Goal: Information Seeking & Learning: Learn about a topic

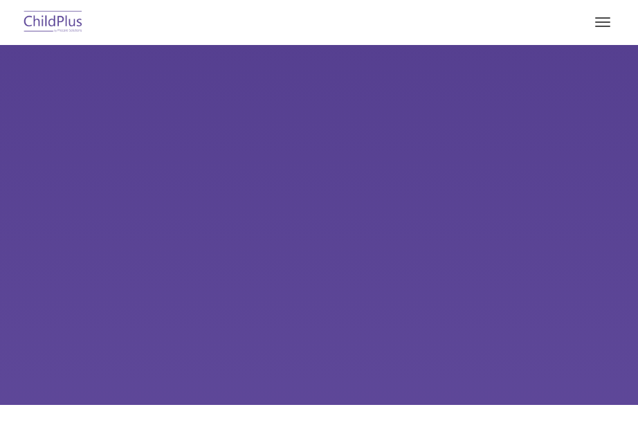
type input ""
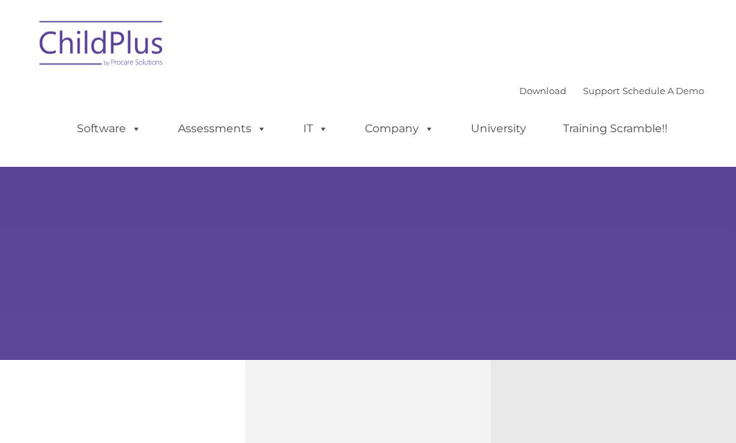
select select "MEDIUM"
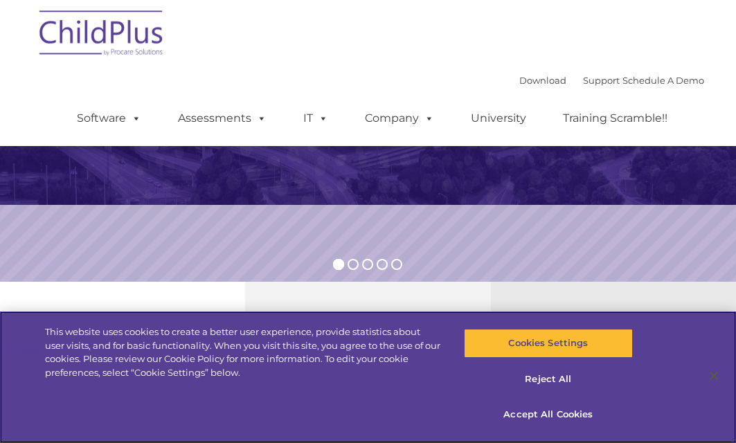
scroll to position [262, 0]
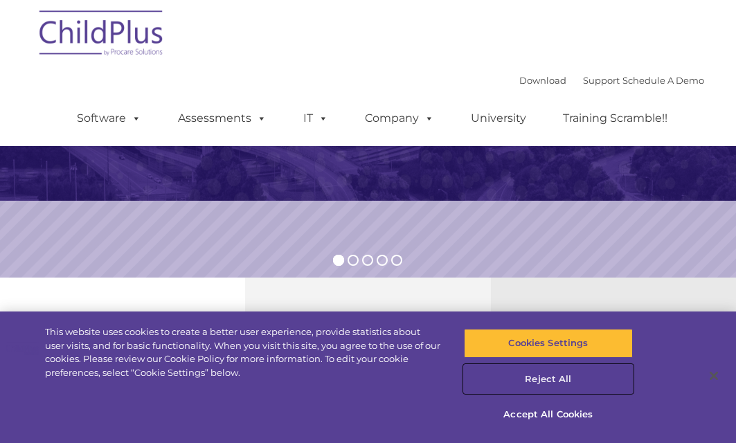
click at [536, 376] on button "Reject All" at bounding box center [549, 379] width 170 height 29
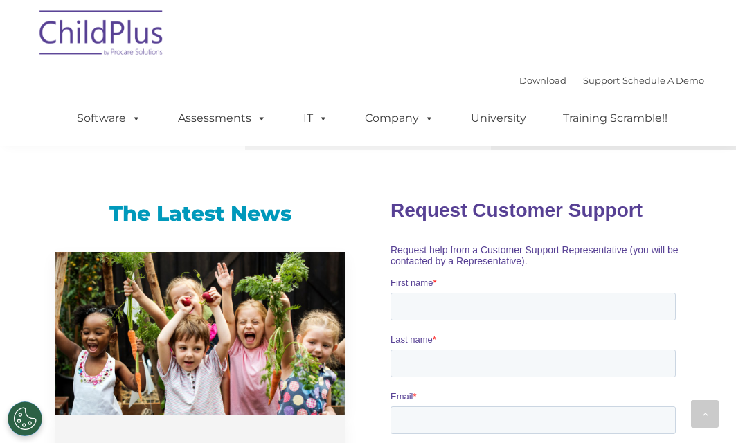
scroll to position [887, 0]
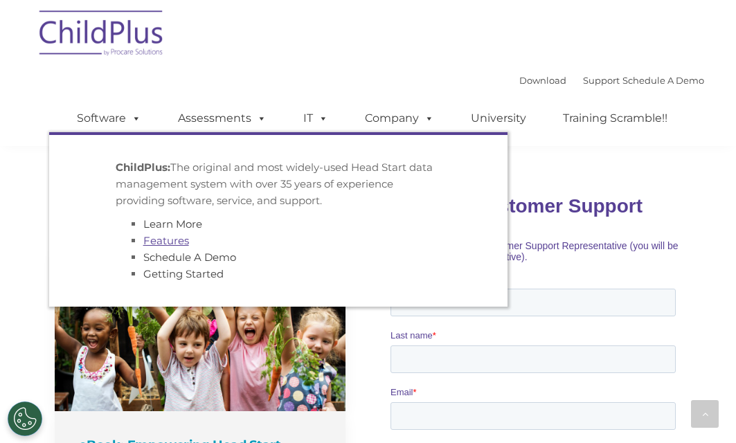
click at [177, 240] on link "Features" at bounding box center [166, 240] width 46 height 13
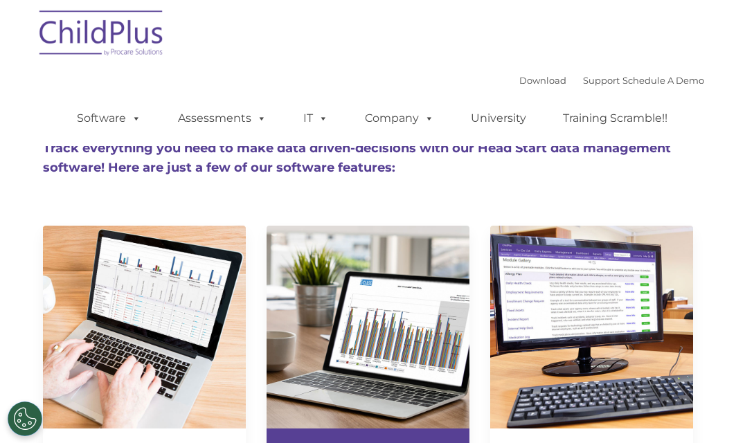
type input ""
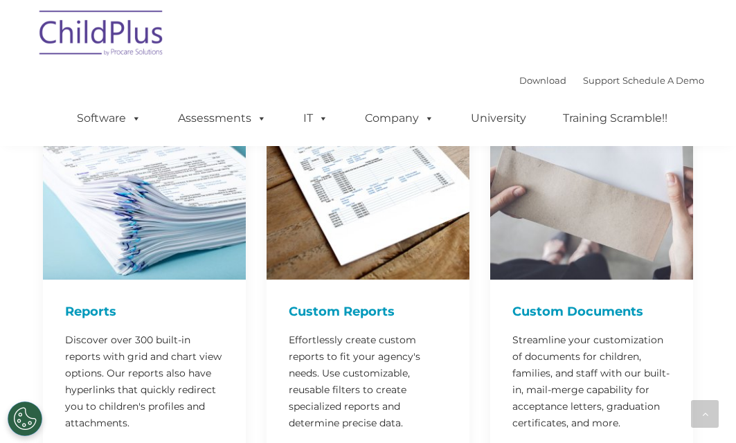
scroll to position [1672, 0]
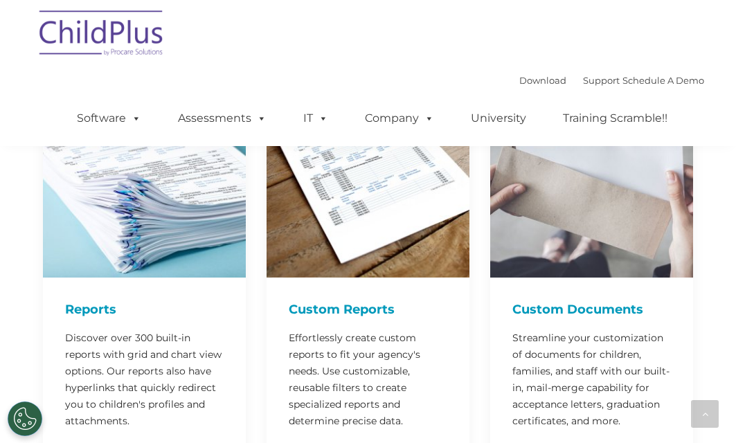
click at [250, 292] on div "Reports Discover over 300 built-in reports with grid and chart view options. Ou…" at bounding box center [145, 251] width 224 height 401
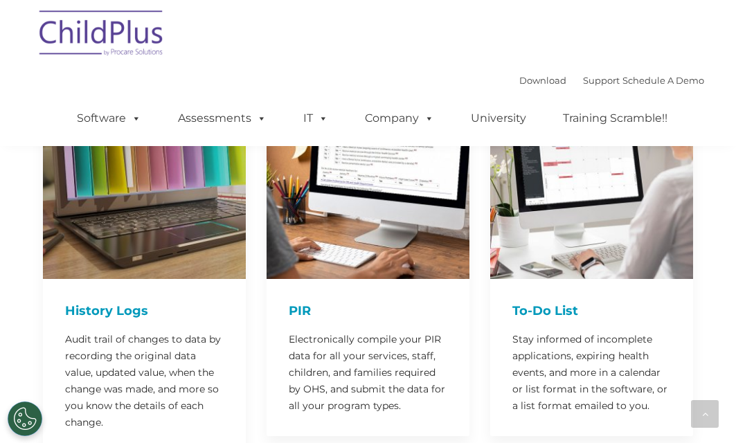
scroll to position [2162, 0]
